Goal: Transaction & Acquisition: Purchase product/service

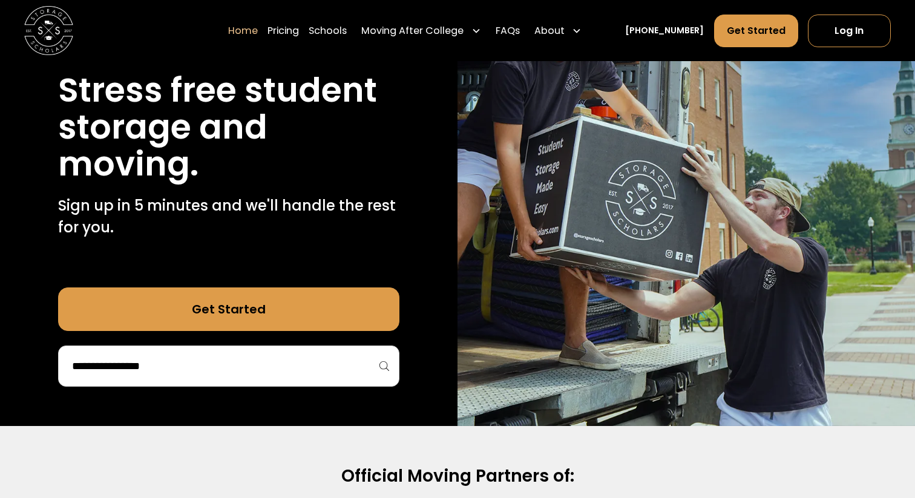
scroll to position [137, 0]
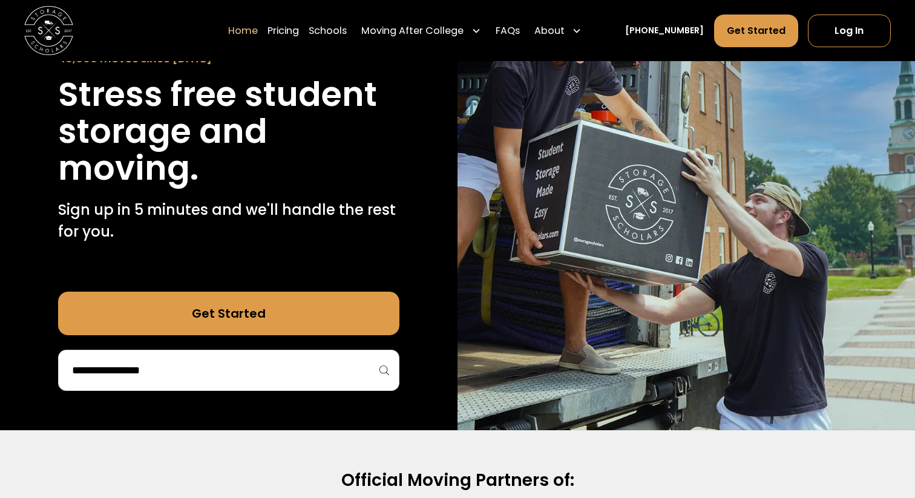
click at [237, 357] on div at bounding box center [228, 370] width 341 height 41
click at [245, 378] on input "search" at bounding box center [229, 370] width 316 height 21
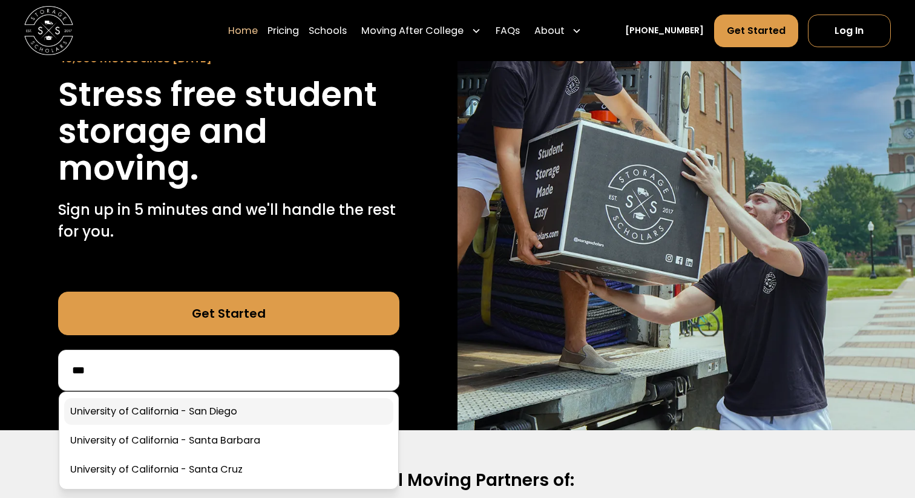
type input "***"
click at [228, 411] on link at bounding box center [228, 411] width 329 height 27
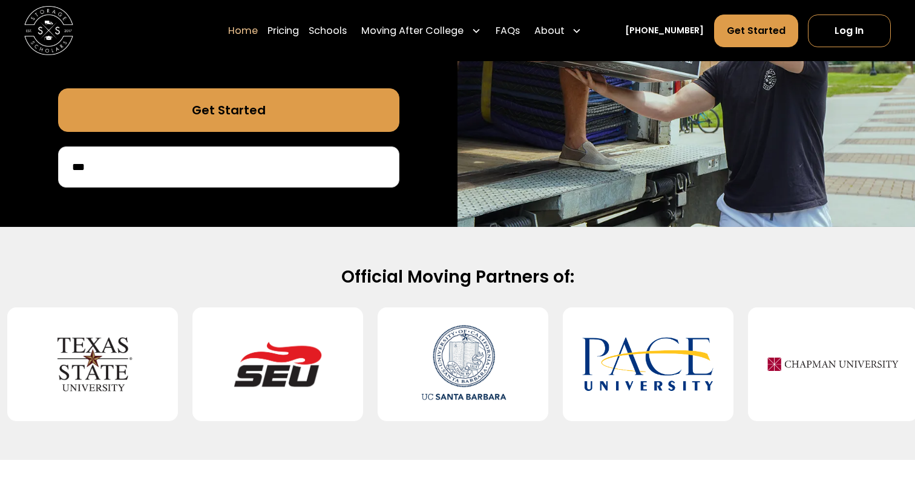
scroll to position [373, 0]
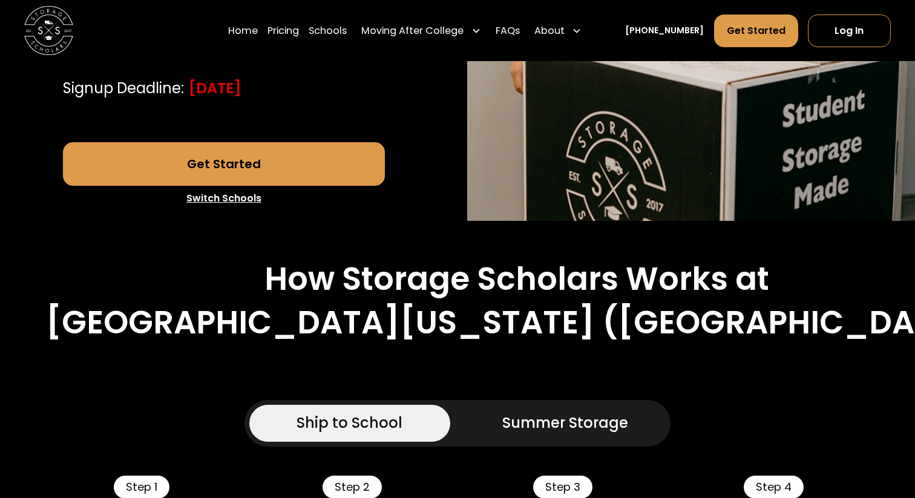
scroll to position [457, 0]
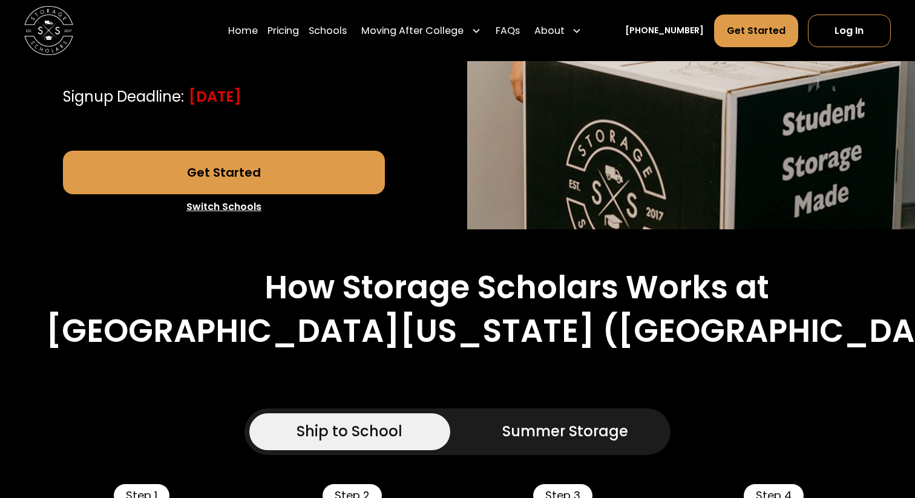
click at [242, 165] on link "Get Started" at bounding box center [224, 173] width 323 height 44
